Goal: Task Accomplishment & Management: Manage account settings

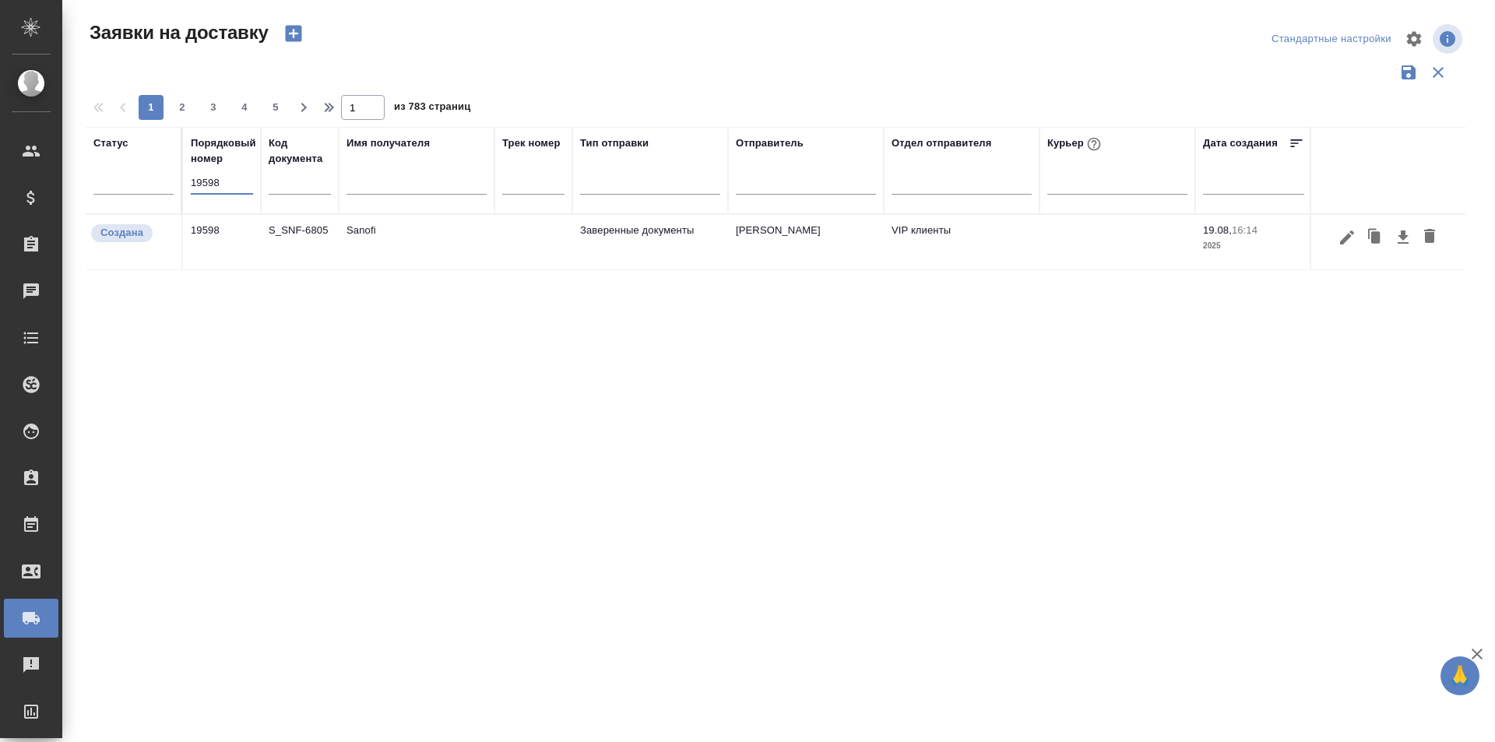
type input "19598"
click at [1342, 238] on icon "button" at bounding box center [1347, 237] width 19 height 19
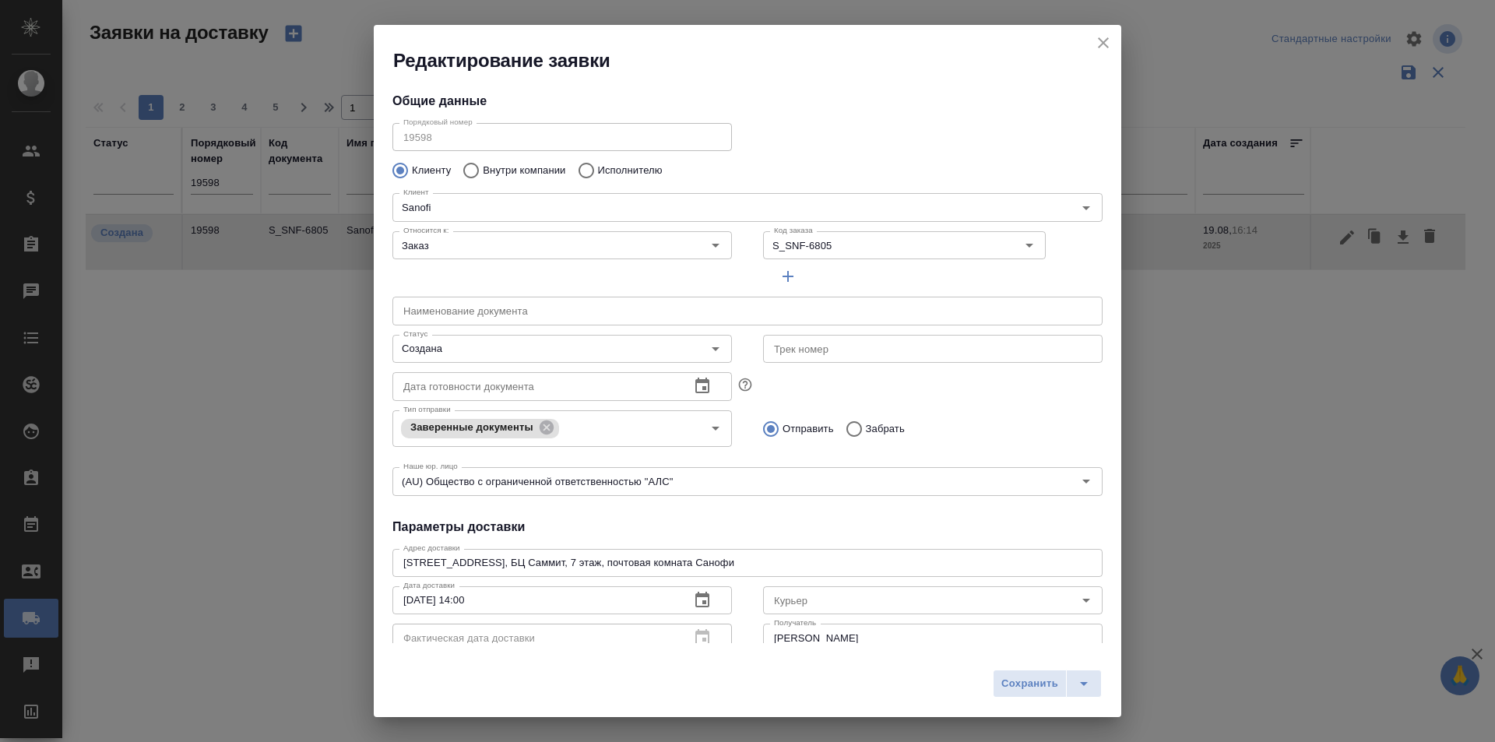
type input "[PERSON_NAME]"
click at [550, 356] on input "Создана" at bounding box center [536, 349] width 278 height 19
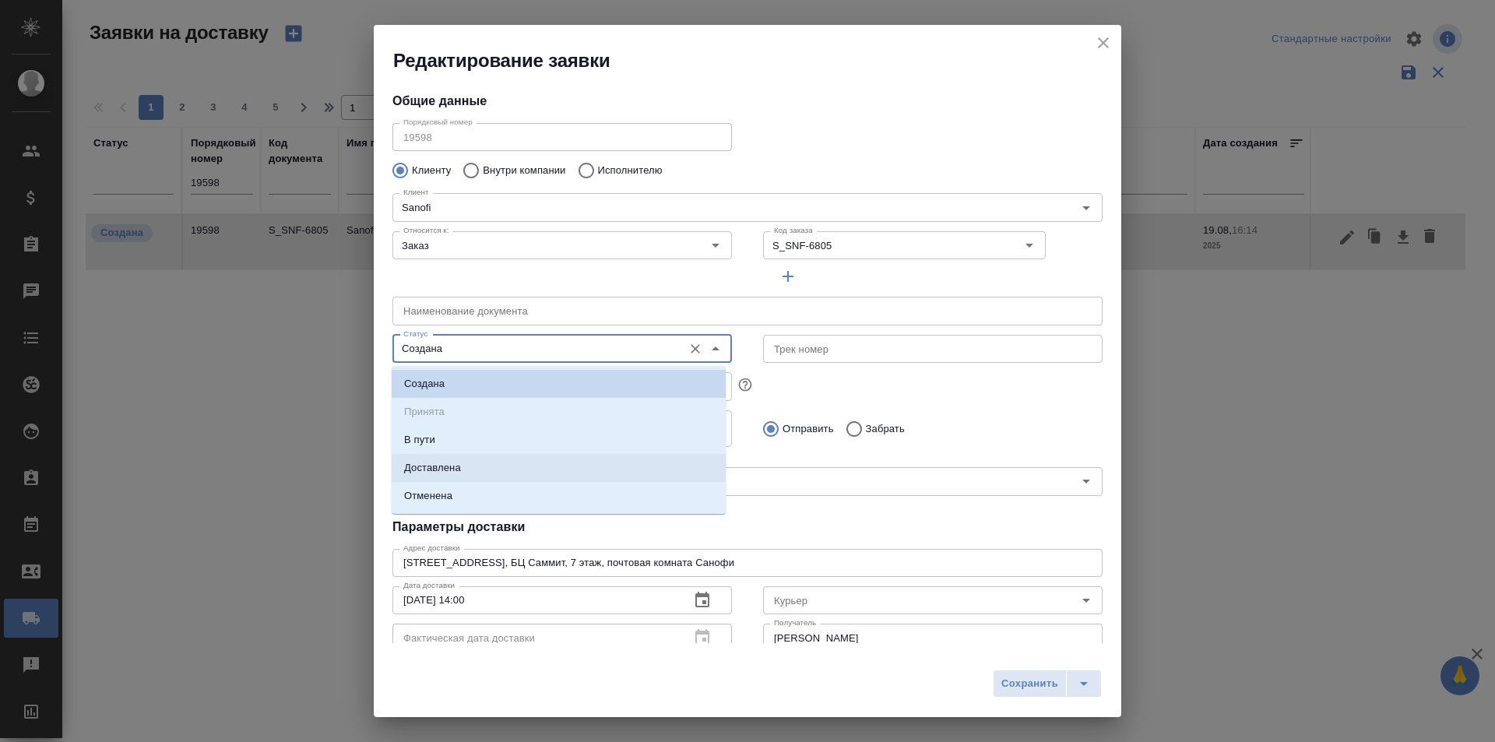
click at [520, 460] on li "Доставлена" at bounding box center [559, 468] width 334 height 28
type input "Доставлена"
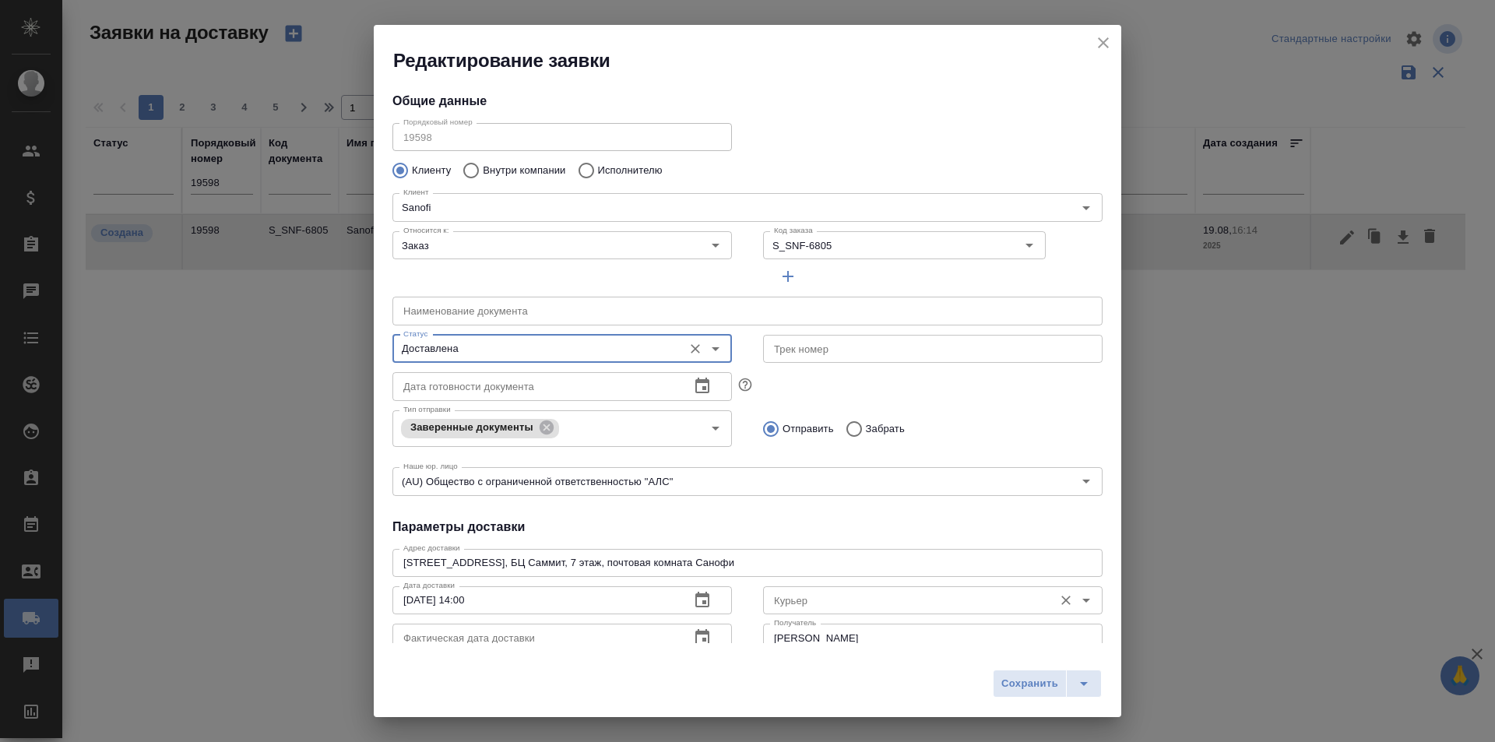
click at [809, 602] on input "Курьер" at bounding box center [907, 600] width 278 height 19
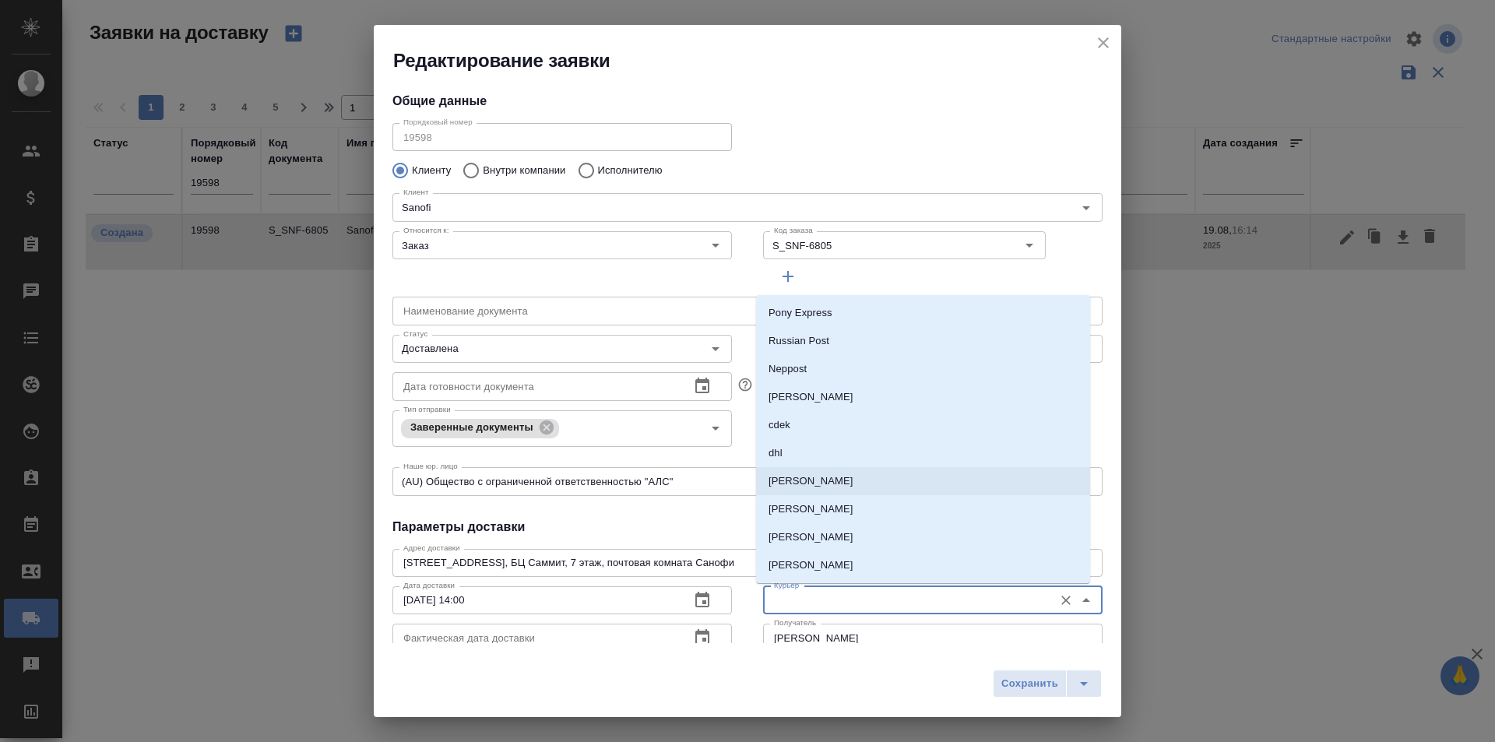
click at [829, 468] on li "[PERSON_NAME]" at bounding box center [923, 481] width 334 height 28
type input "[PERSON_NAME]"
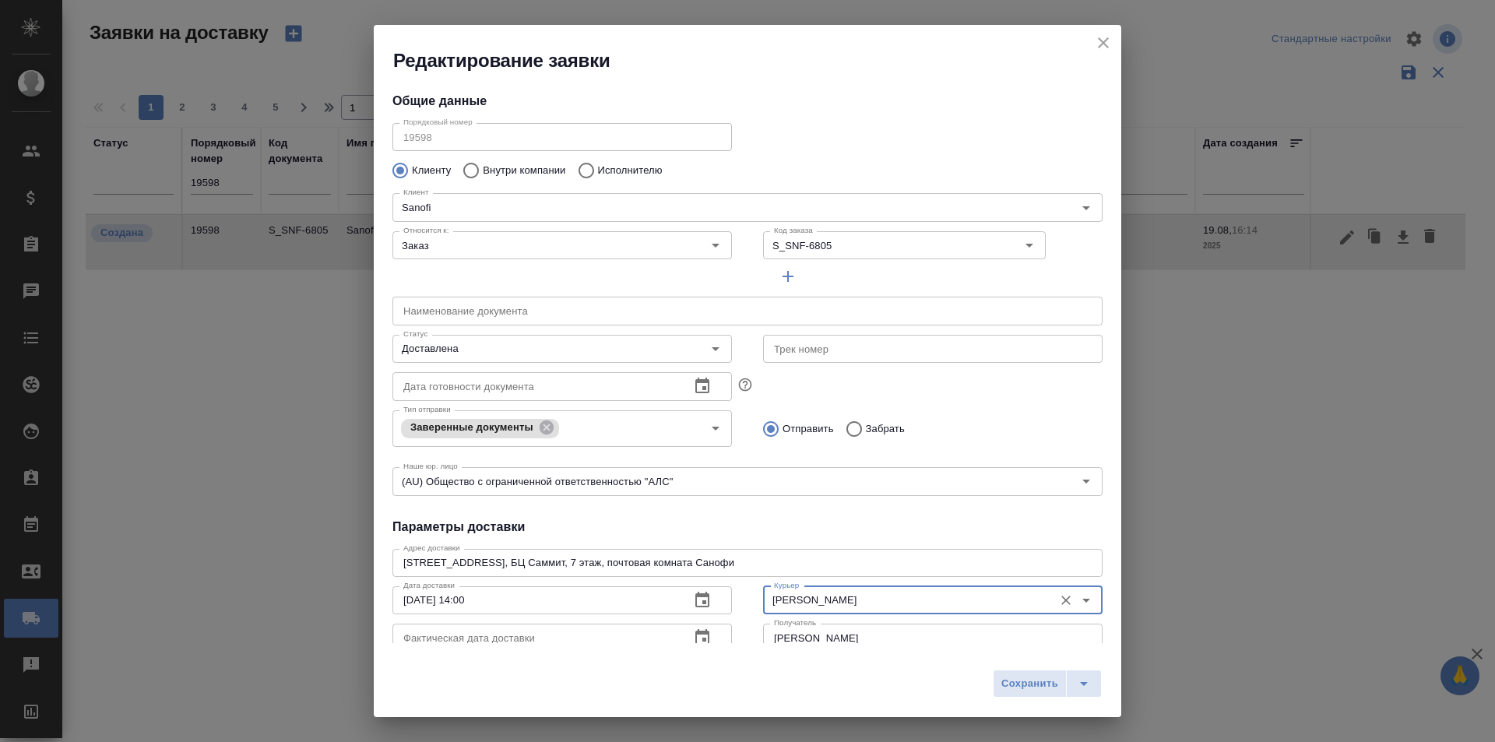
click at [1027, 678] on span "Сохранить" at bounding box center [1030, 684] width 57 height 18
type input "Создана"
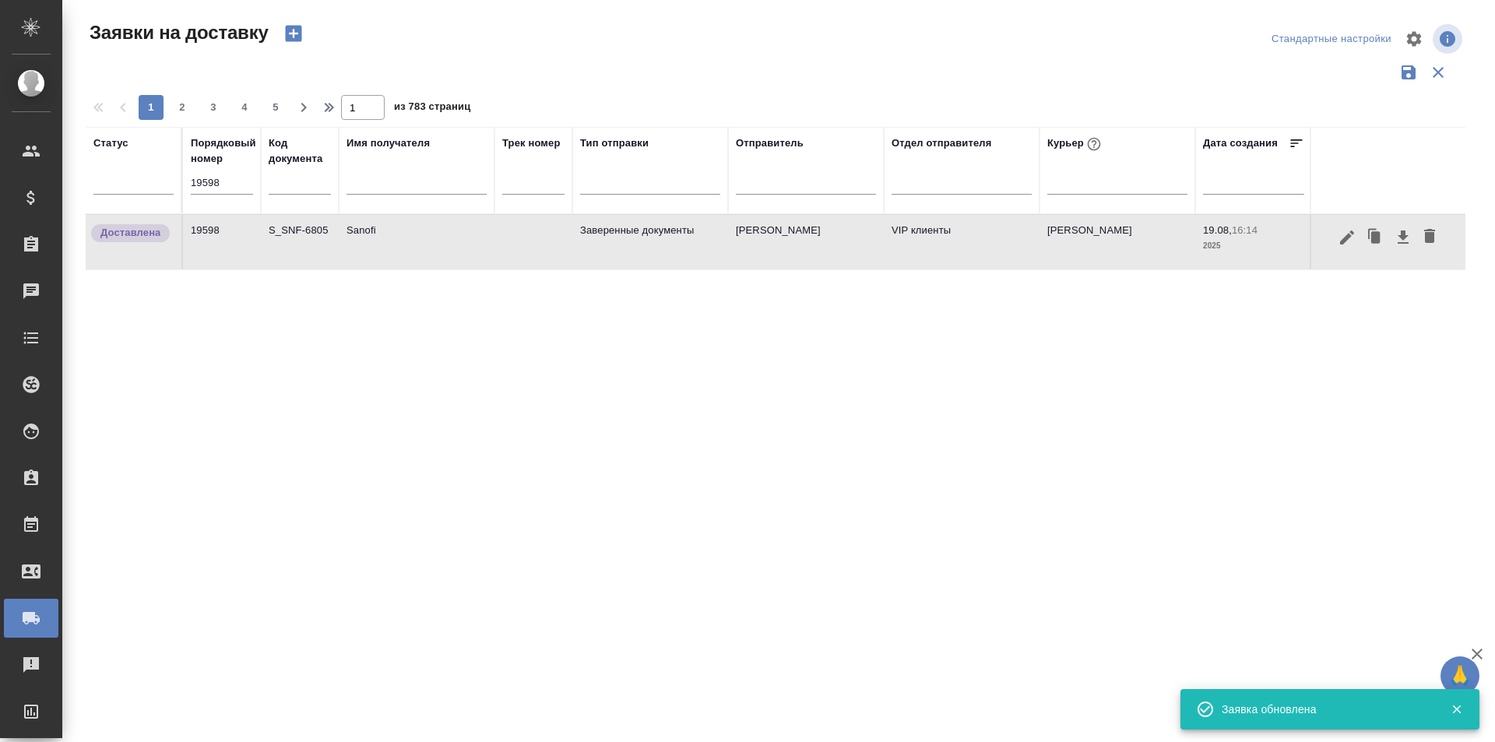
click at [251, 183] on input "19598" at bounding box center [222, 183] width 62 height 22
paste input "7"
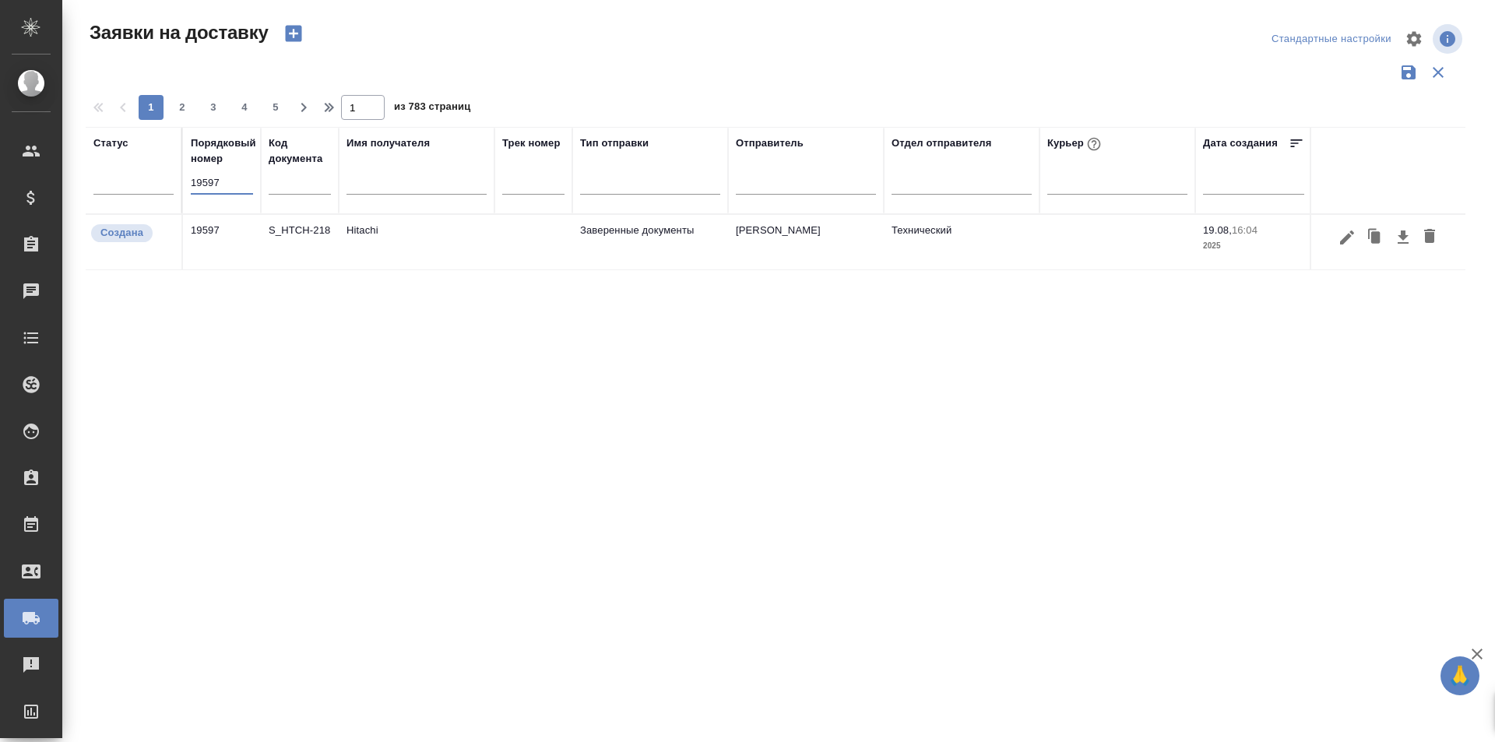
type input "19597"
click at [1350, 241] on icon "button" at bounding box center [1347, 237] width 19 height 19
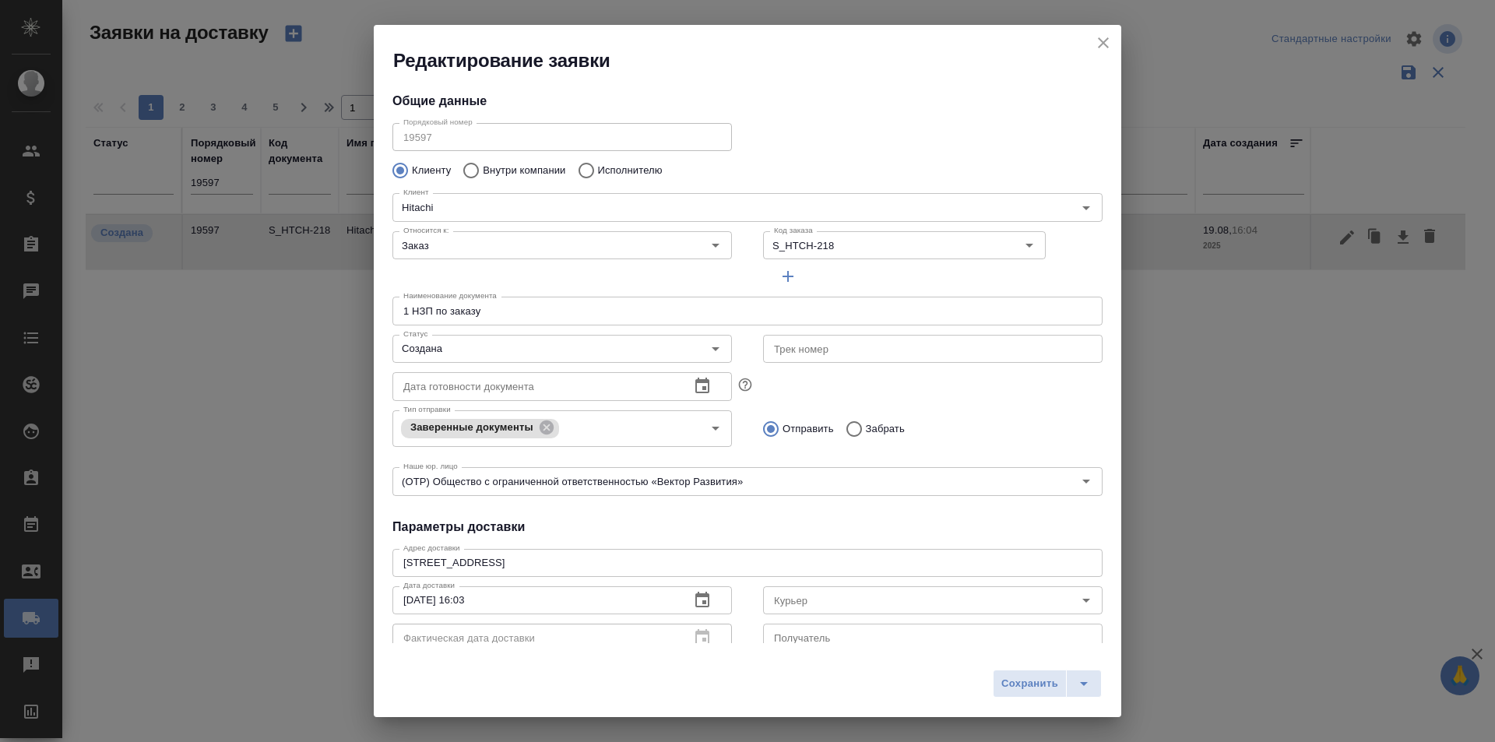
type input "Крывич [PERSON_NAME]"
type input "[PHONE_NUMBER]"
click at [599, 344] on input "Создана" at bounding box center [536, 349] width 278 height 19
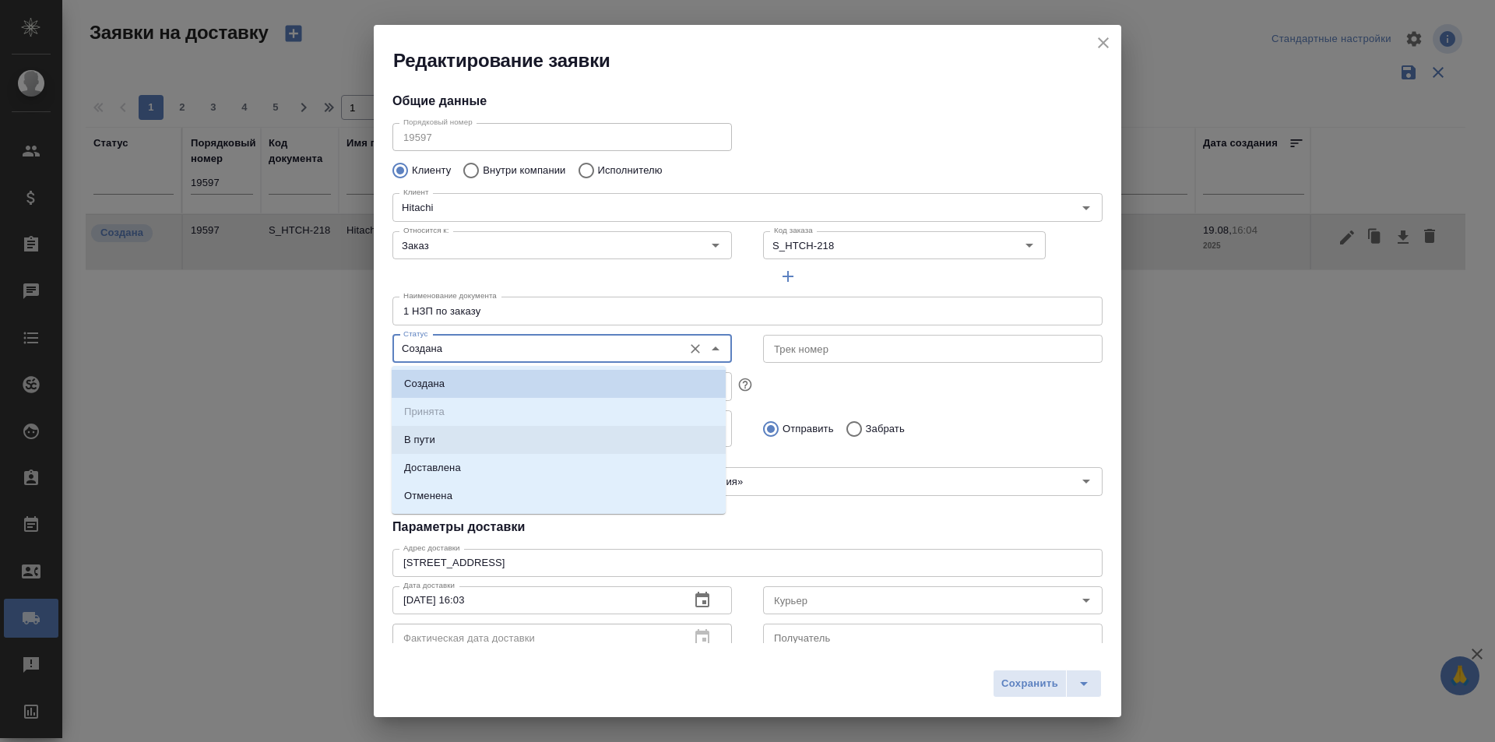
click at [537, 456] on li "Доставлена" at bounding box center [559, 468] width 334 height 28
type input "Доставлена"
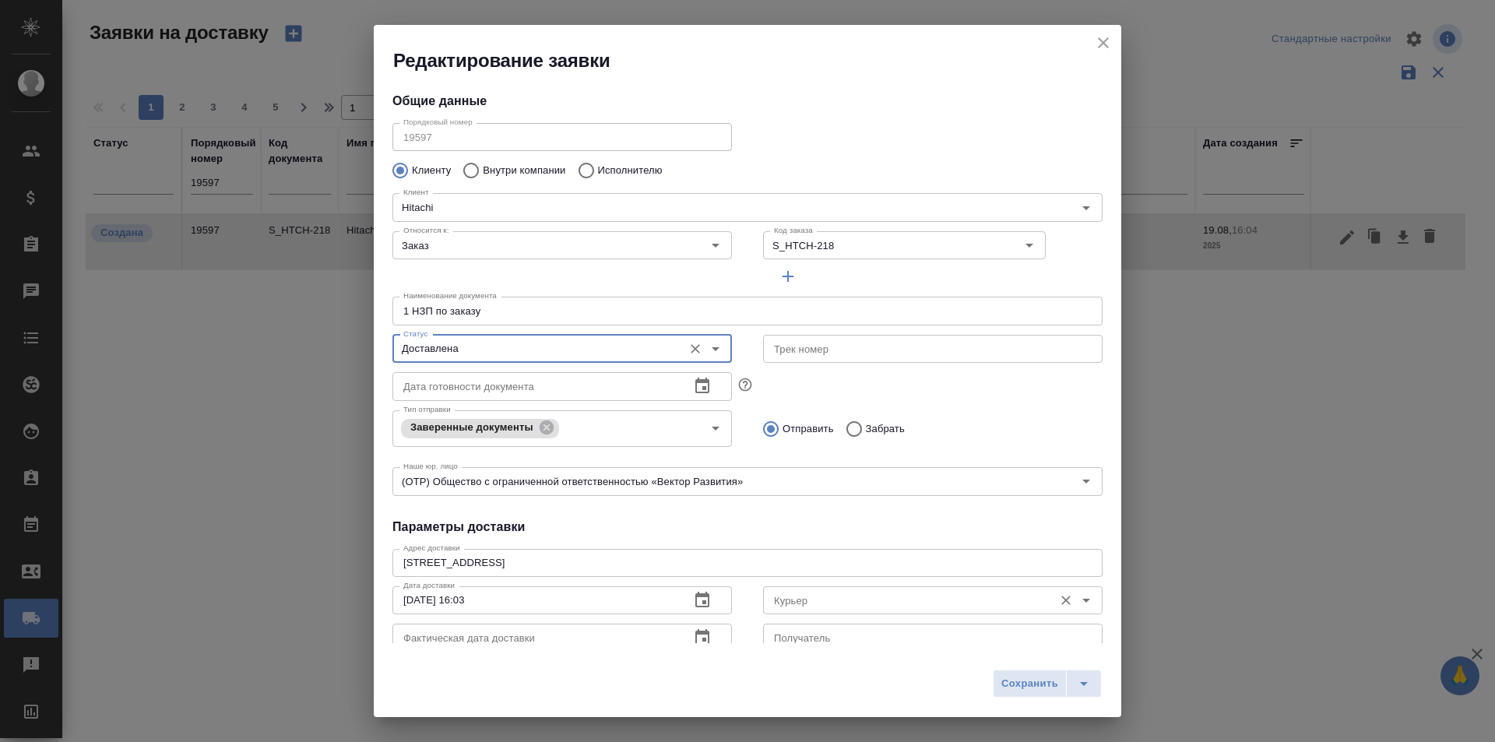
click at [797, 598] on input "Курьер" at bounding box center [907, 600] width 278 height 19
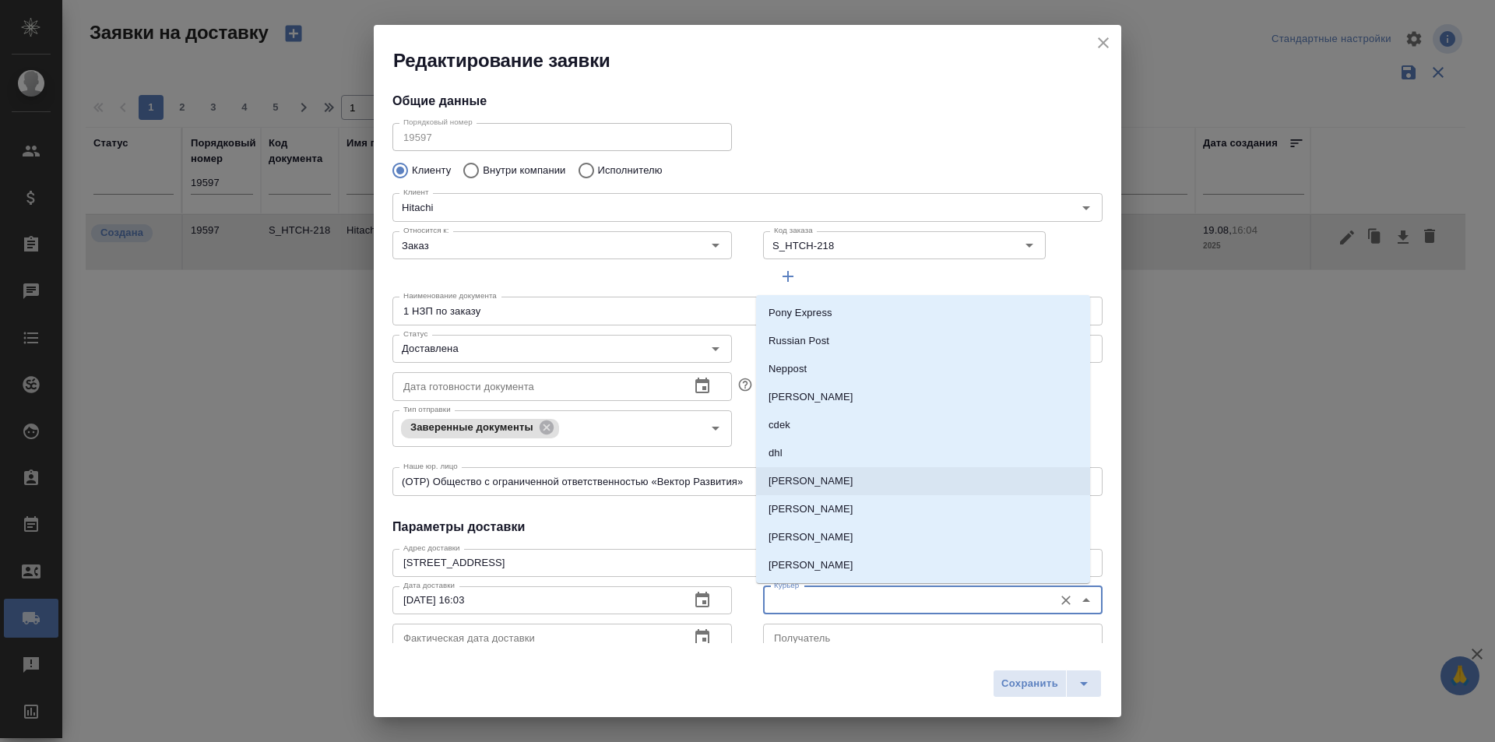
click at [826, 480] on p "[PERSON_NAME]" at bounding box center [811, 482] width 85 height 16
type input "[PERSON_NAME]"
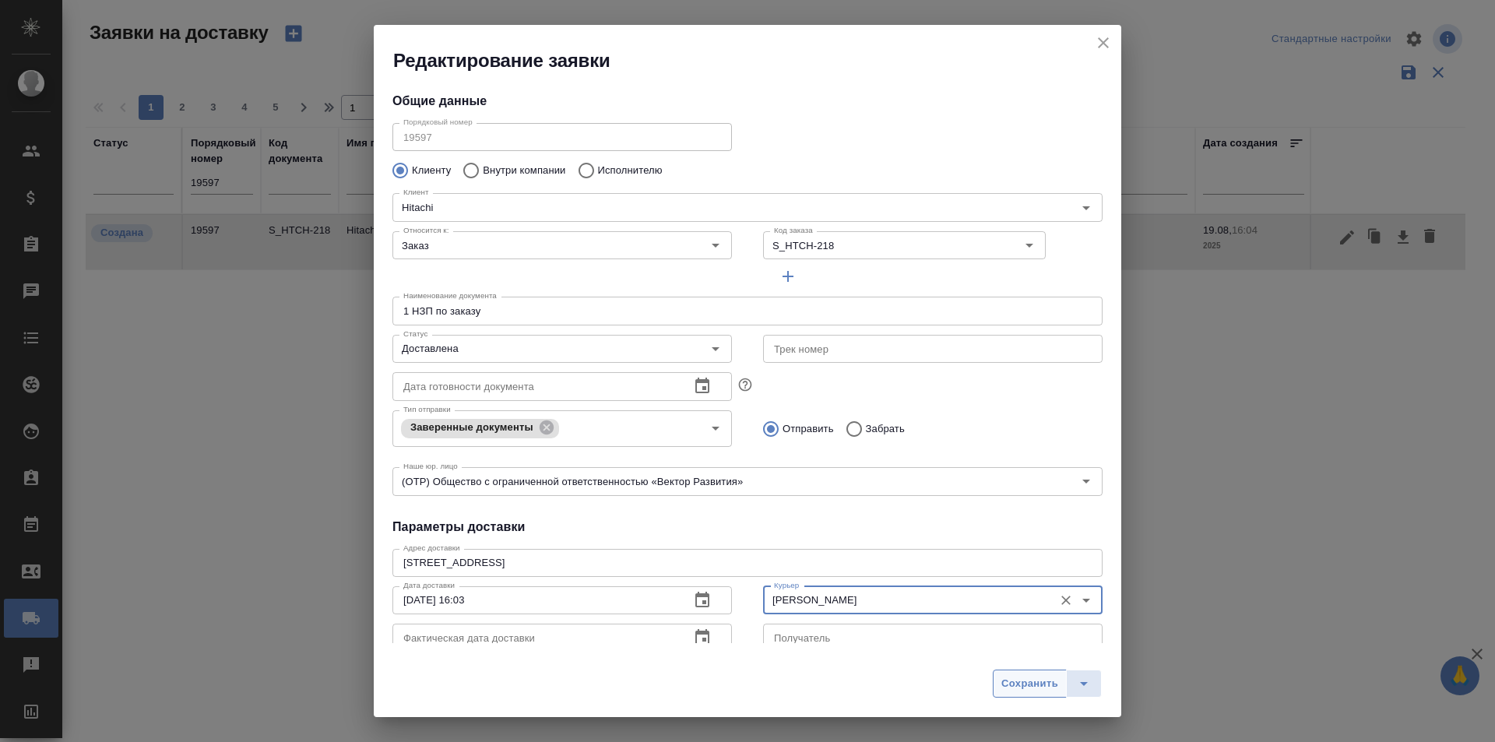
click at [1051, 686] on span "Сохранить" at bounding box center [1030, 684] width 57 height 18
type input "Создана"
